Goal: Information Seeking & Learning: Learn about a topic

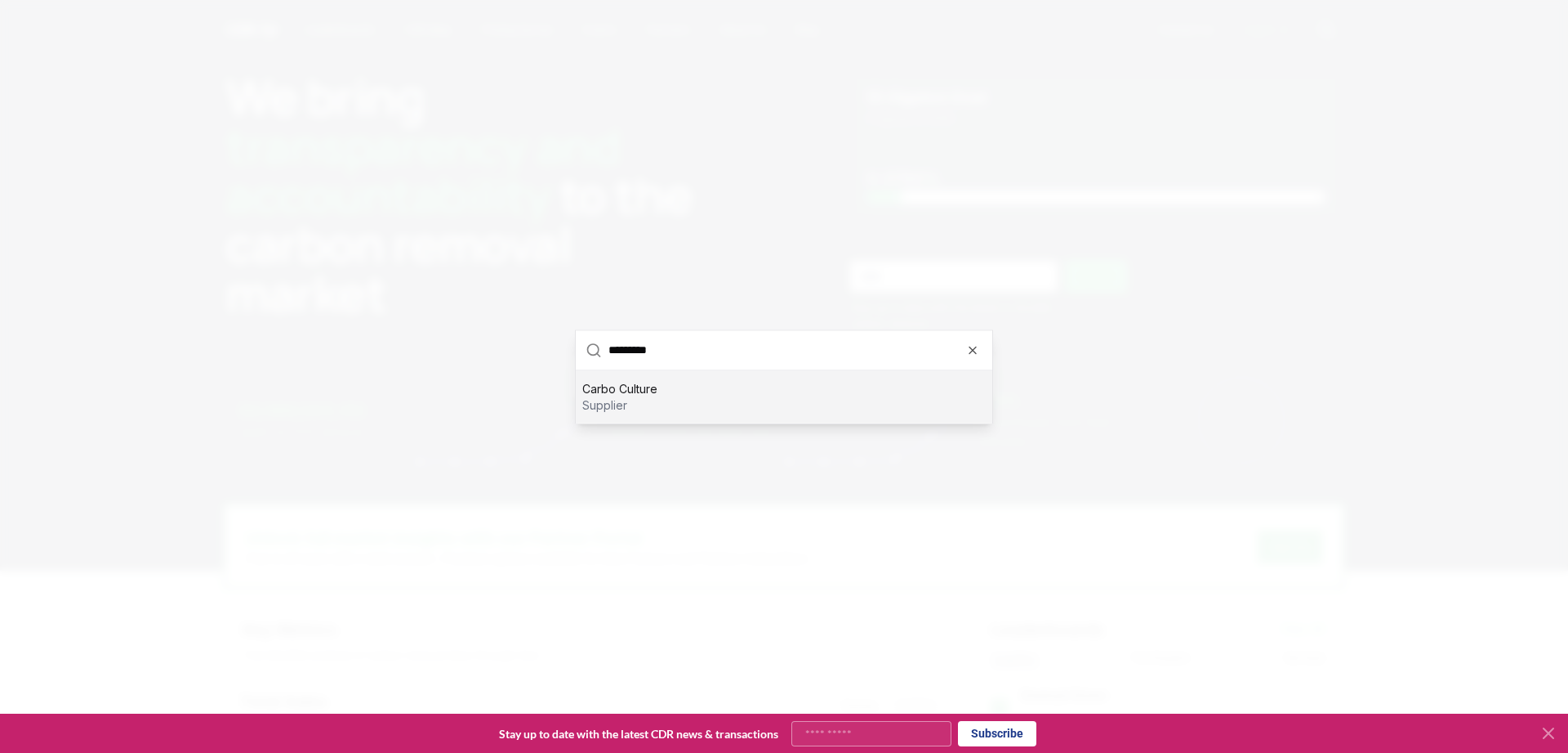
type input "*********"
click at [831, 372] on div "Carbo Culture supplier" at bounding box center [784, 396] width 417 height 52
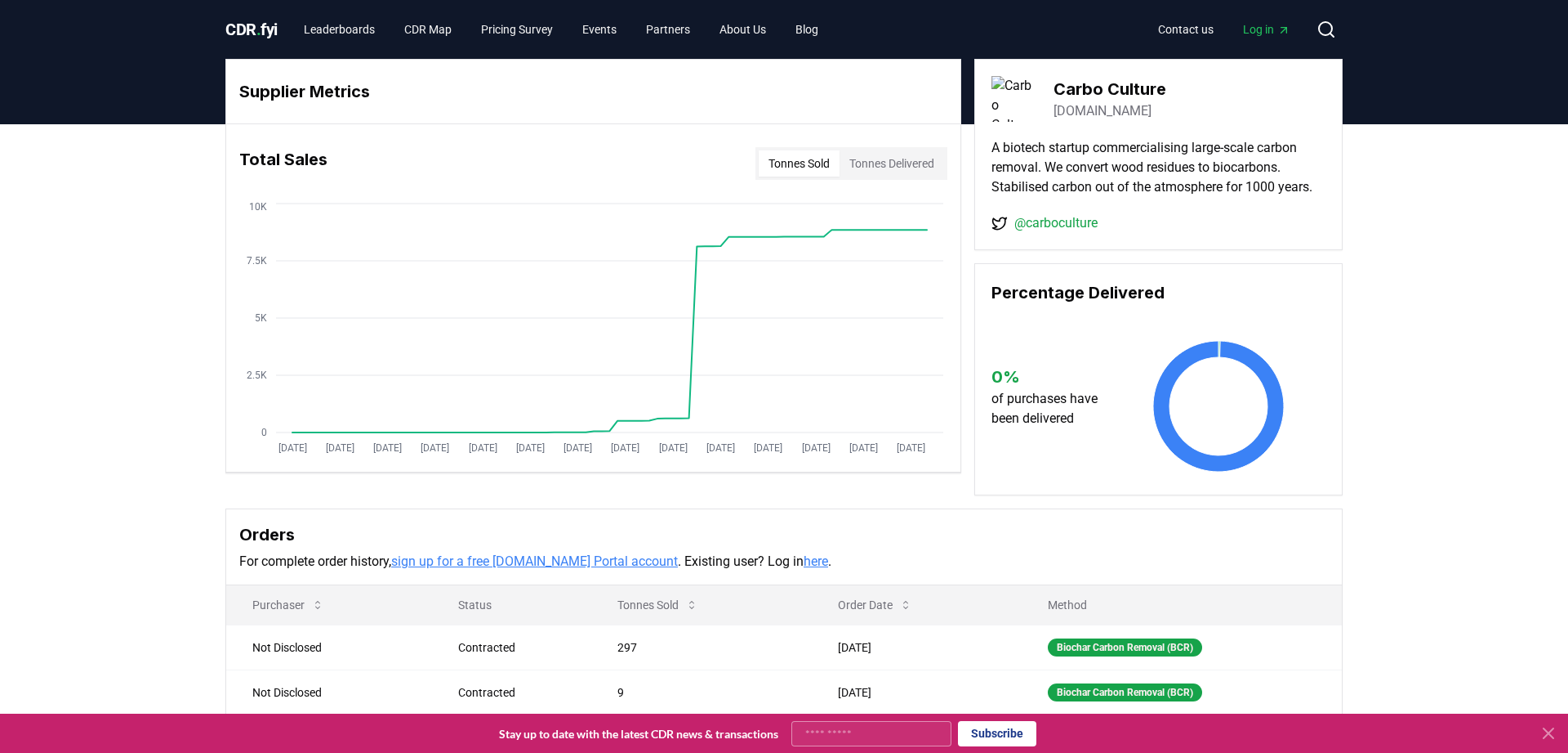
click at [882, 152] on button "Tonnes Delivered" at bounding box center [892, 163] width 104 height 27
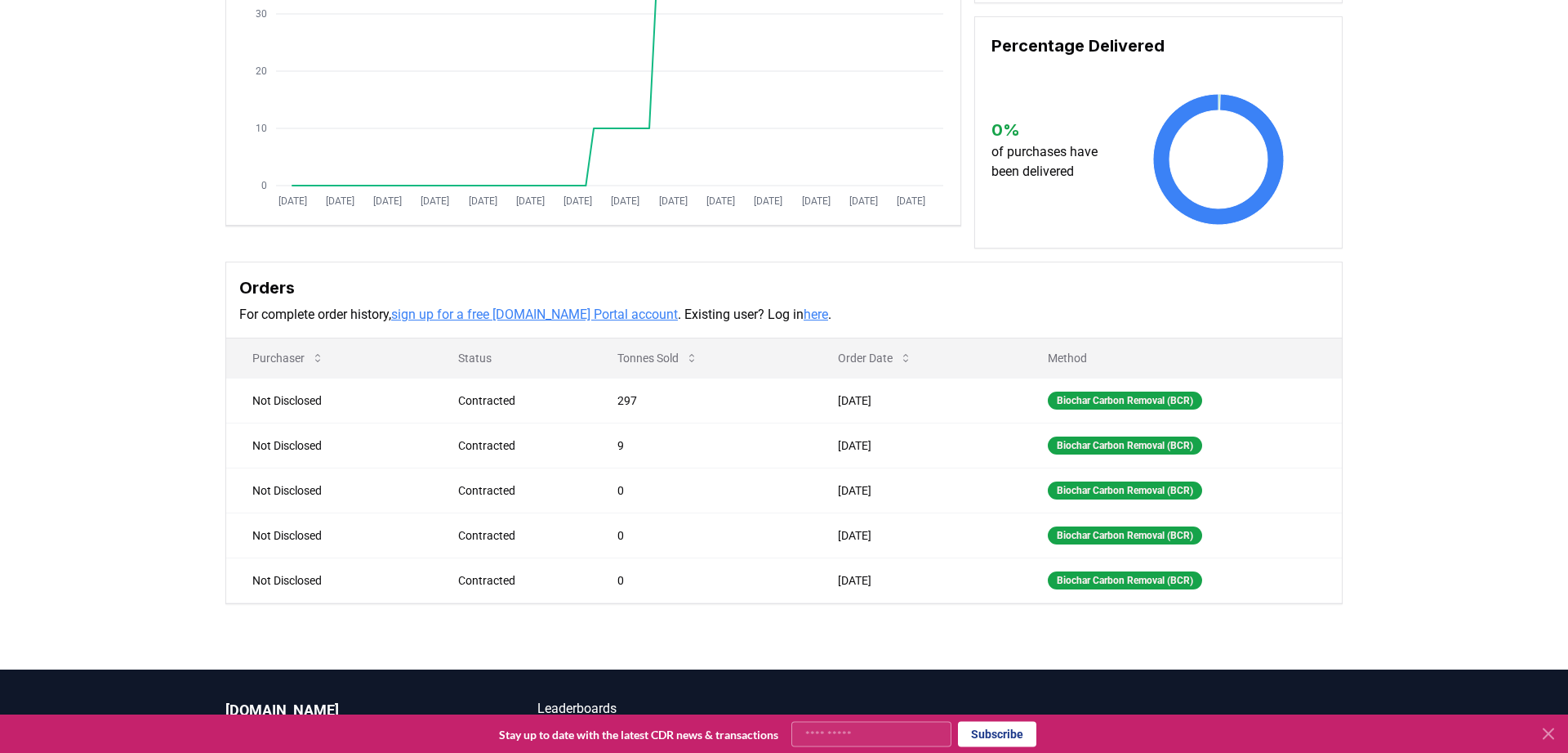
scroll to position [250, 0]
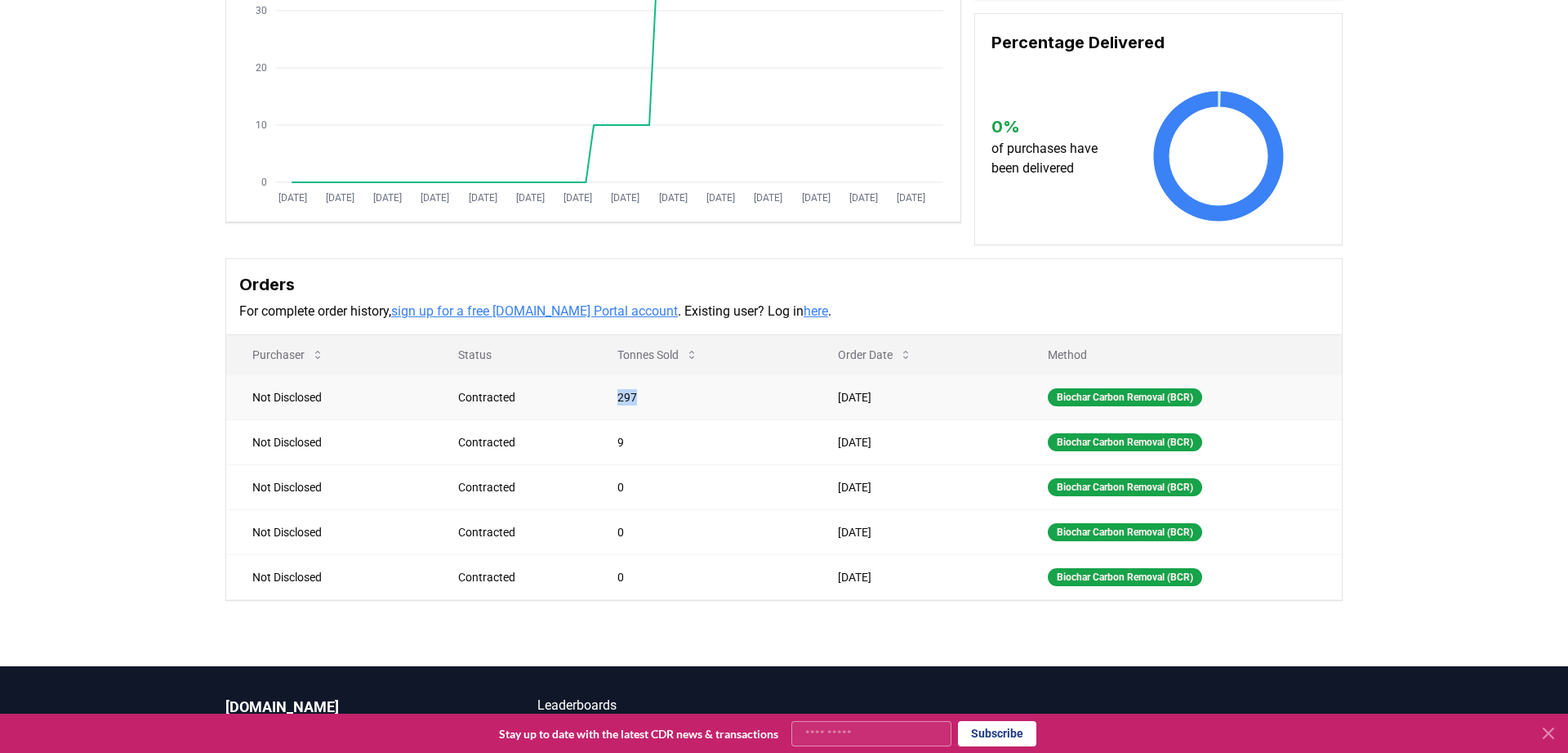
drag, startPoint x: 607, startPoint y: 397, endPoint x: 647, endPoint y: 398, distance: 40.0
click at [647, 398] on td "297" at bounding box center [701, 396] width 220 height 45
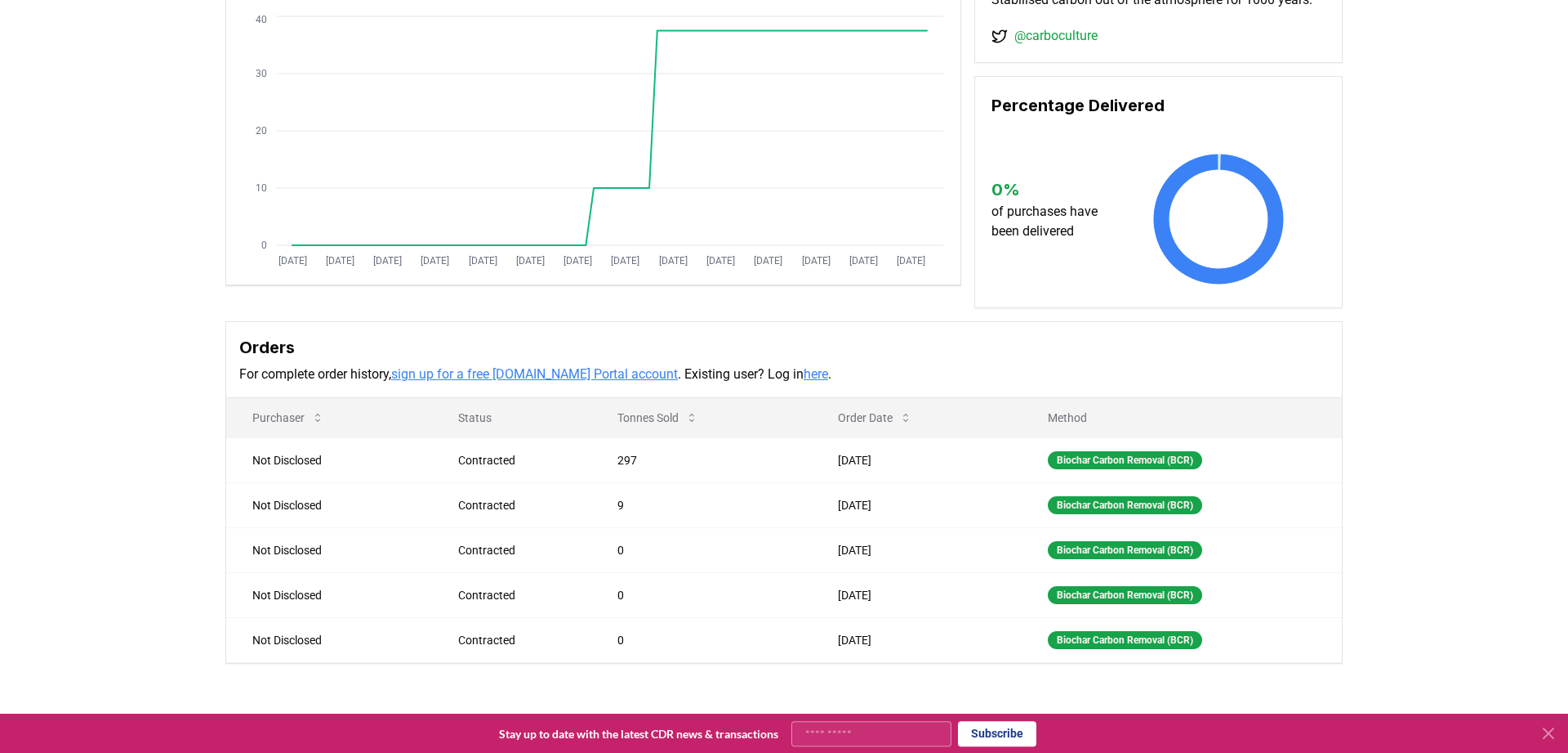
scroll to position [167, 0]
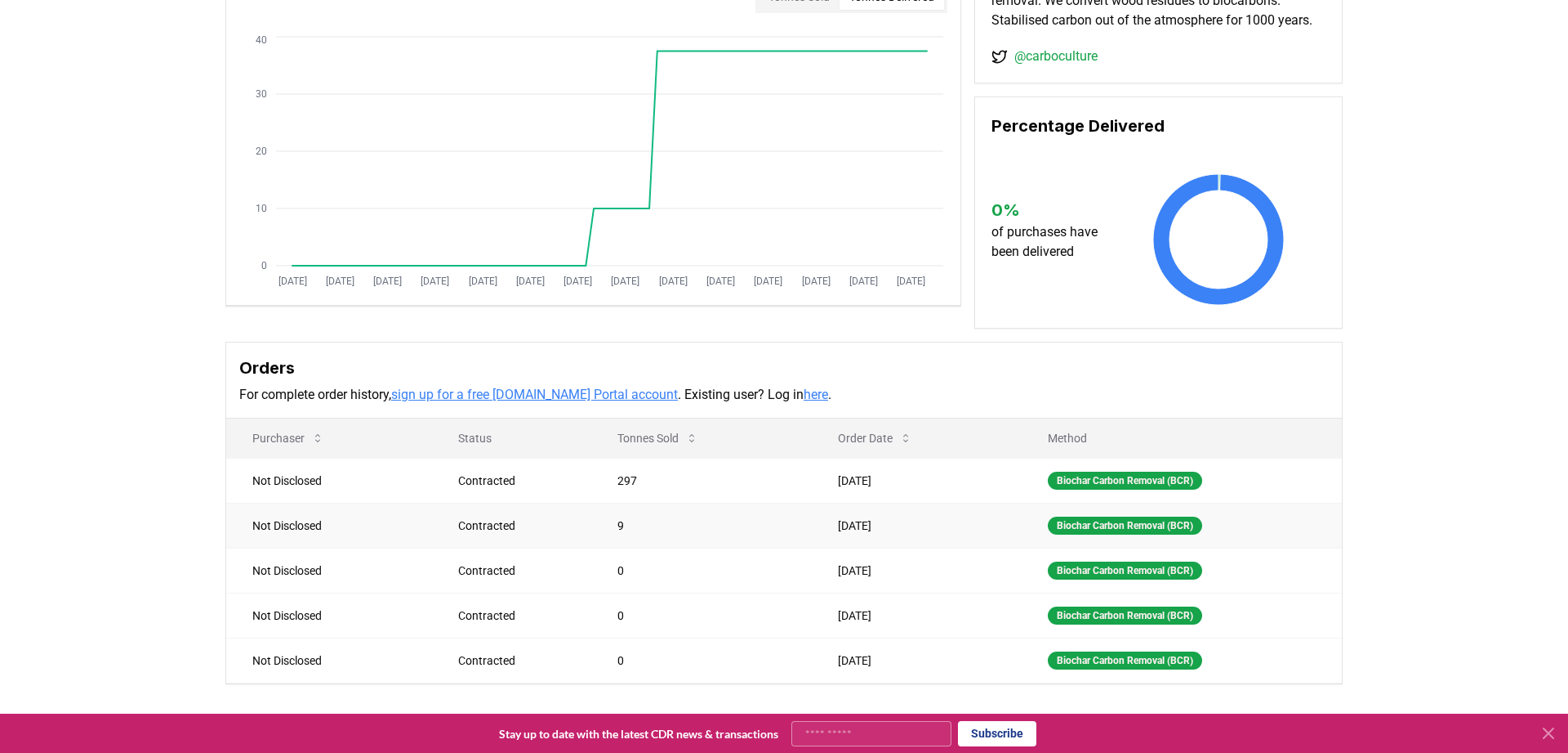
click at [604, 525] on td "9" at bounding box center [701, 525] width 220 height 45
drag, startPoint x: 820, startPoint y: 480, endPoint x: 912, endPoint y: 480, distance: 92.0
click at [912, 480] on td "[DATE]" at bounding box center [916, 480] width 210 height 45
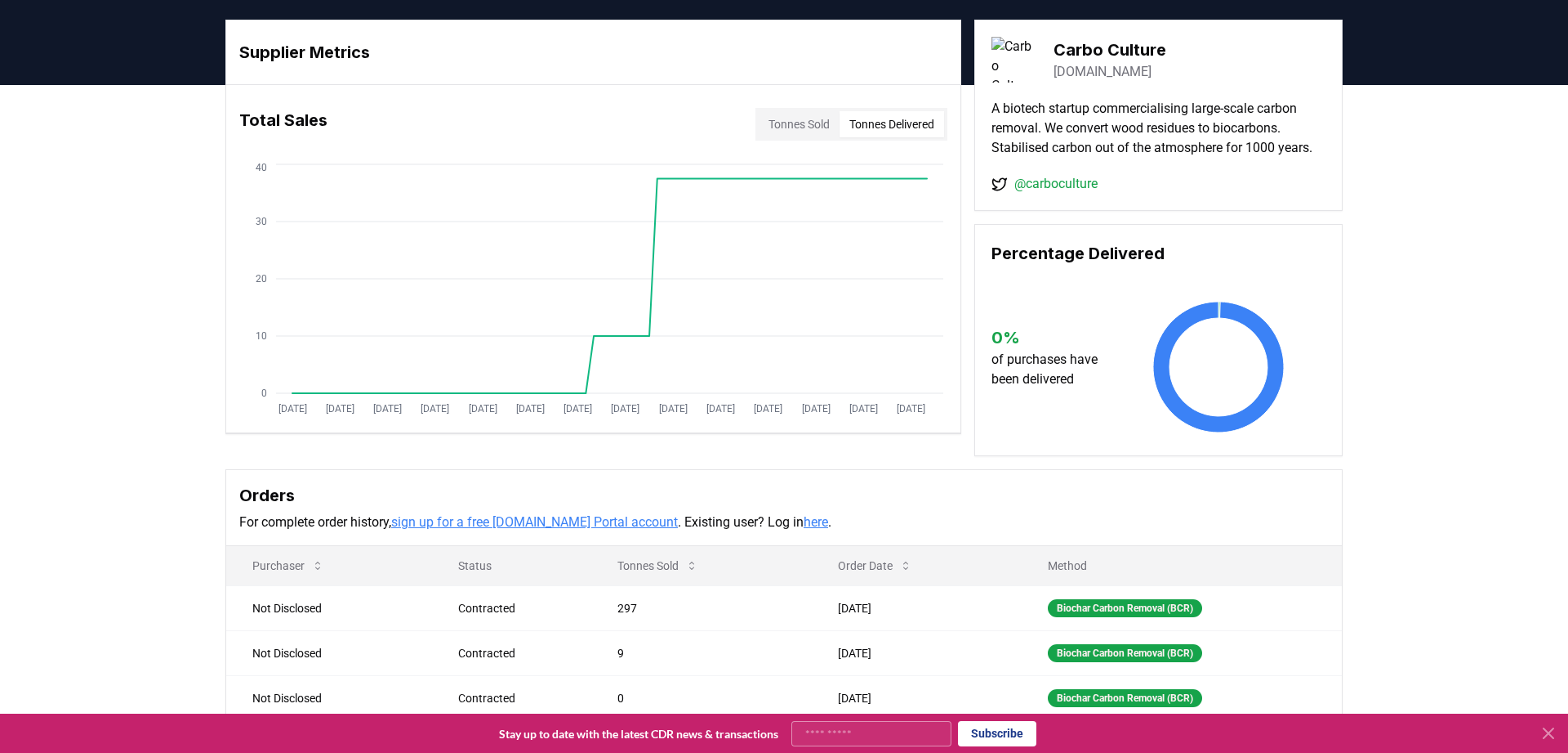
scroll to position [0, 0]
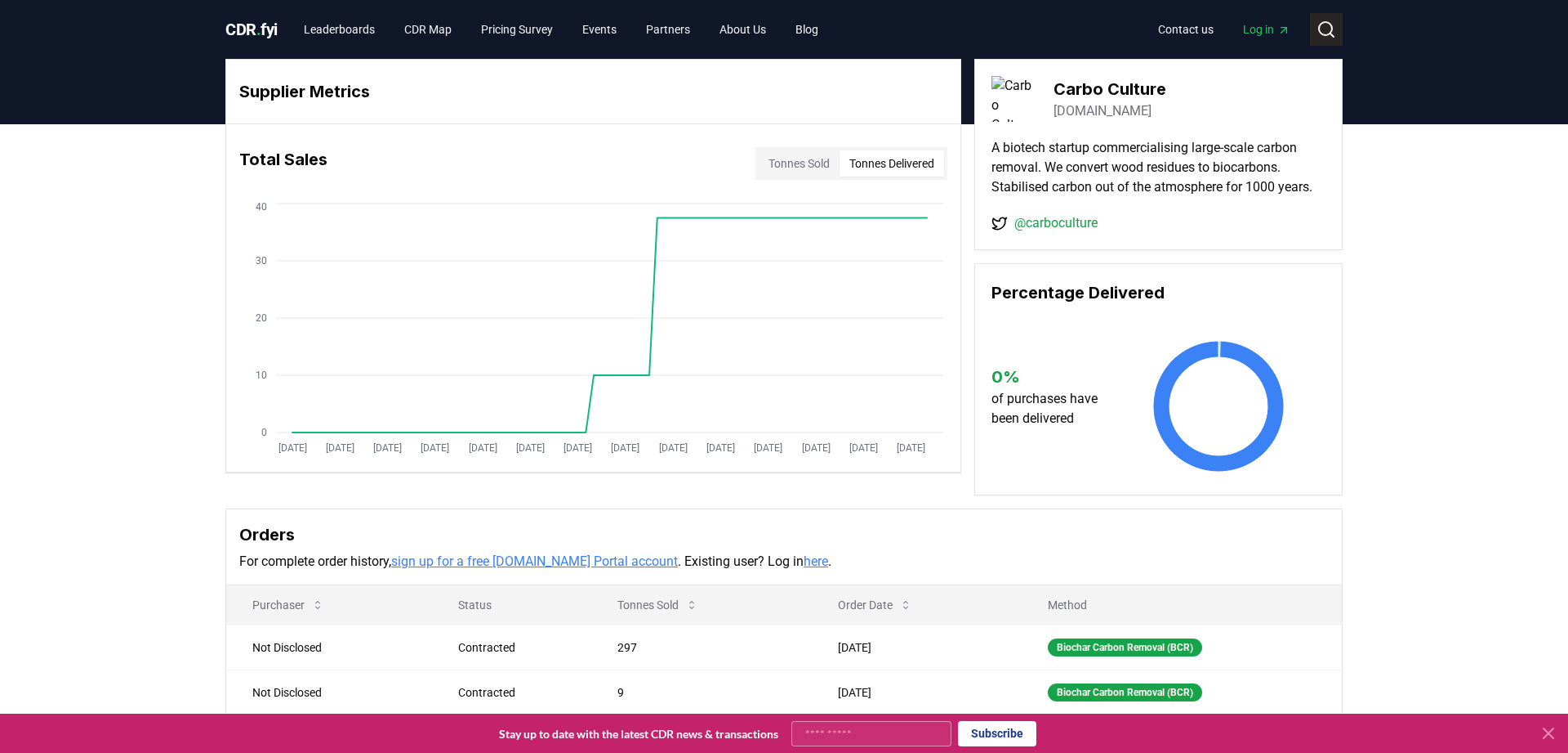
click at [1328, 33] on circle at bounding box center [1325, 29] width 13 height 13
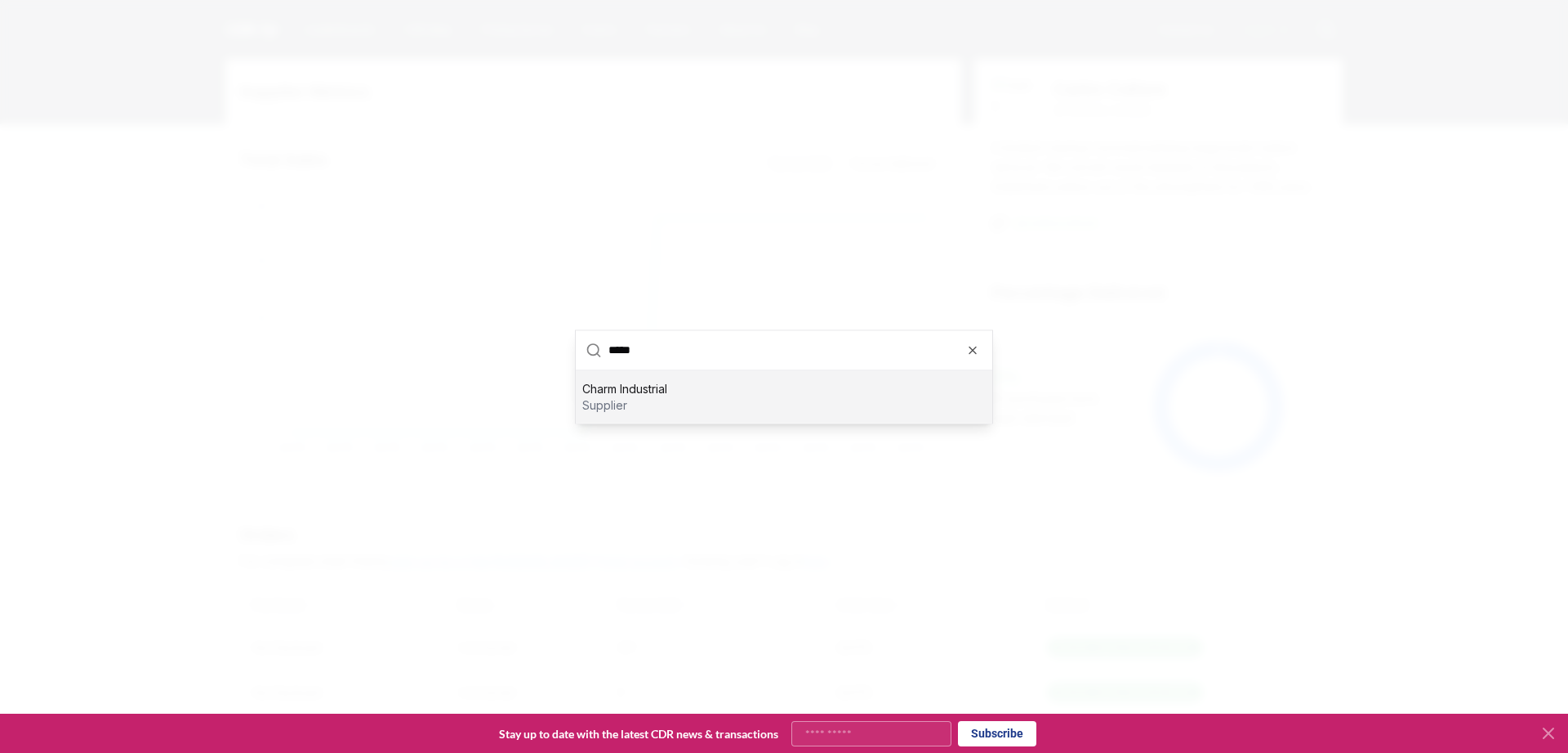
type input "*****"
click at [693, 402] on div "Charm Industrial supplier" at bounding box center [784, 396] width 417 height 52
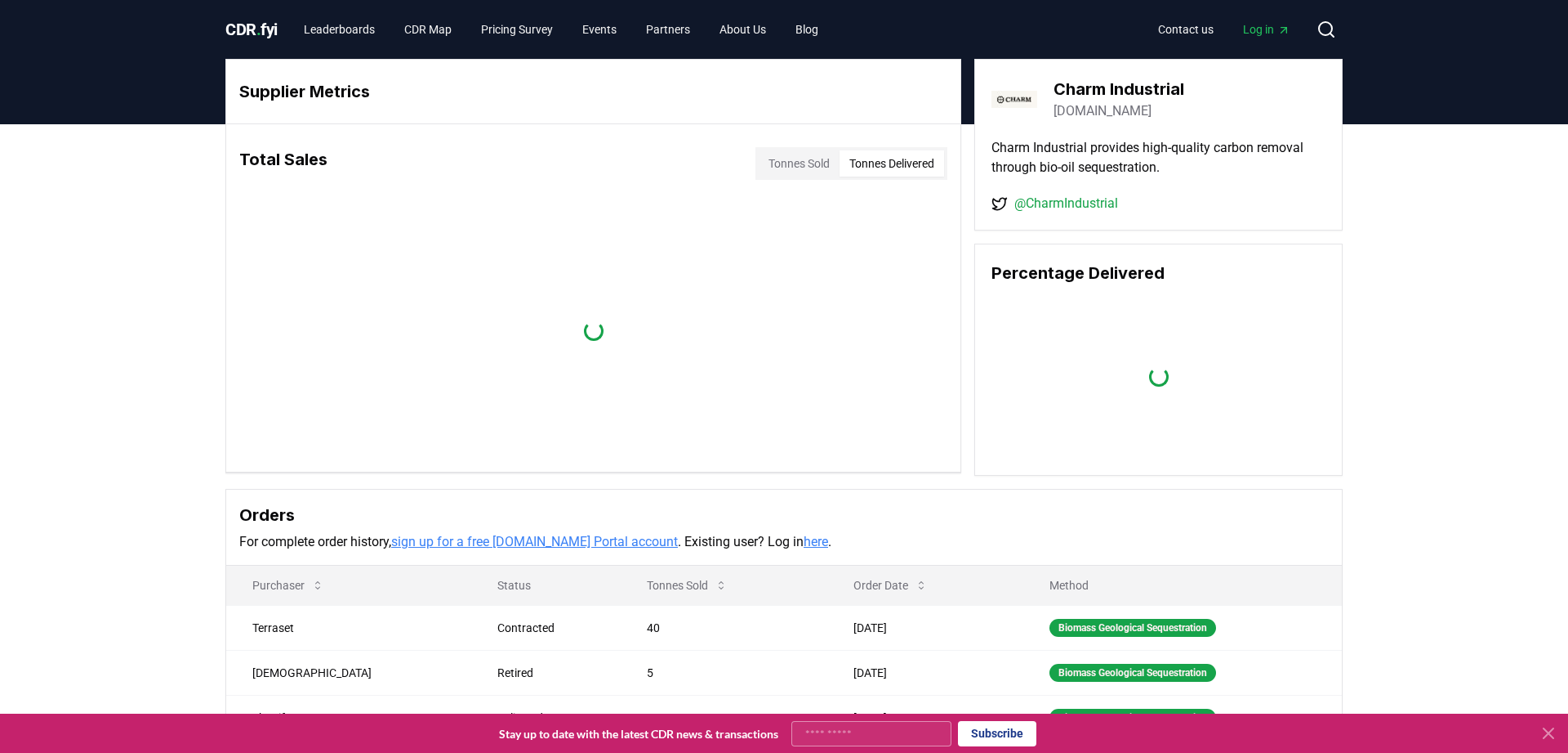
click at [885, 153] on button "Tonnes Delivered" at bounding box center [892, 163] width 104 height 27
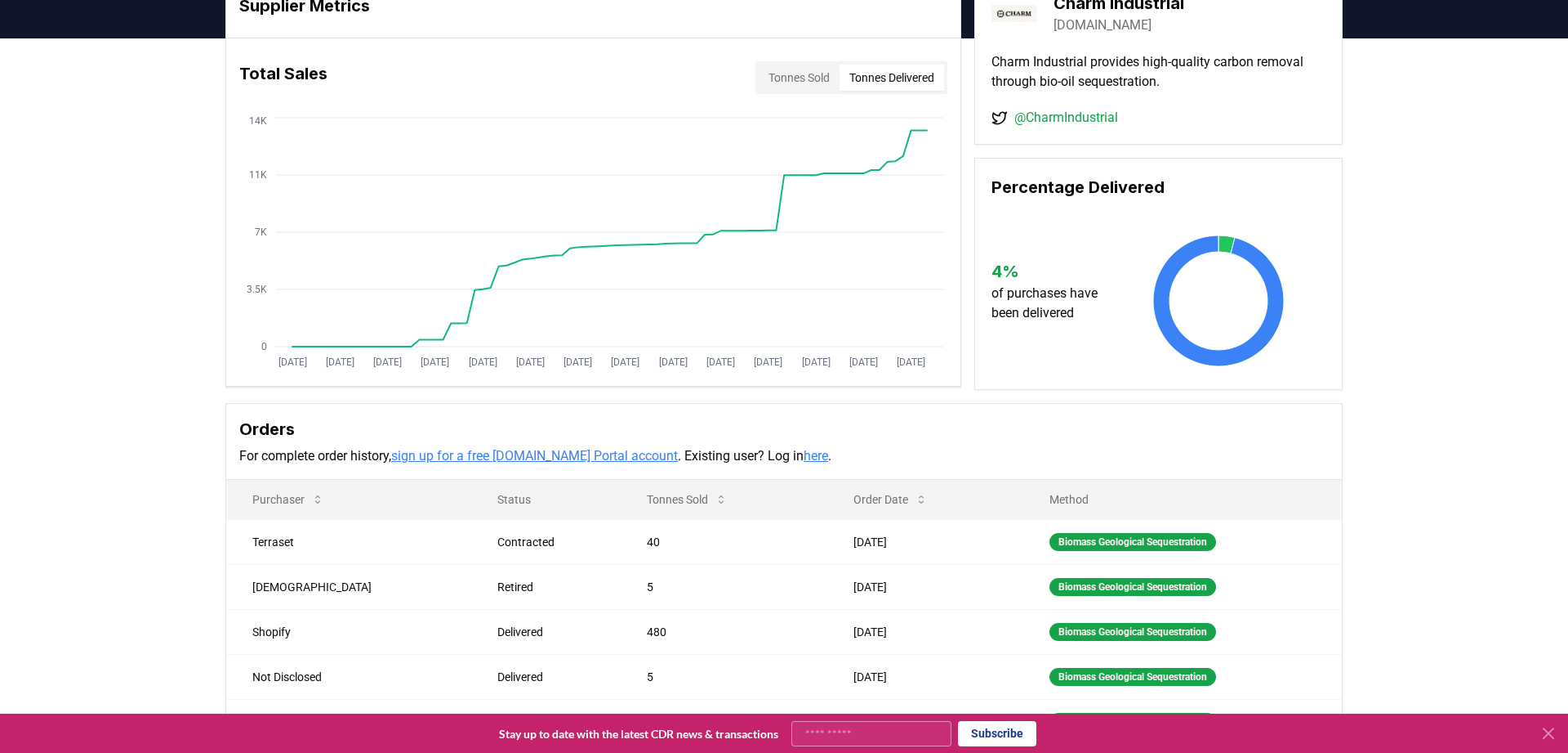
scroll to position [84, 0]
